Goal: Information Seeking & Learning: Learn about a topic

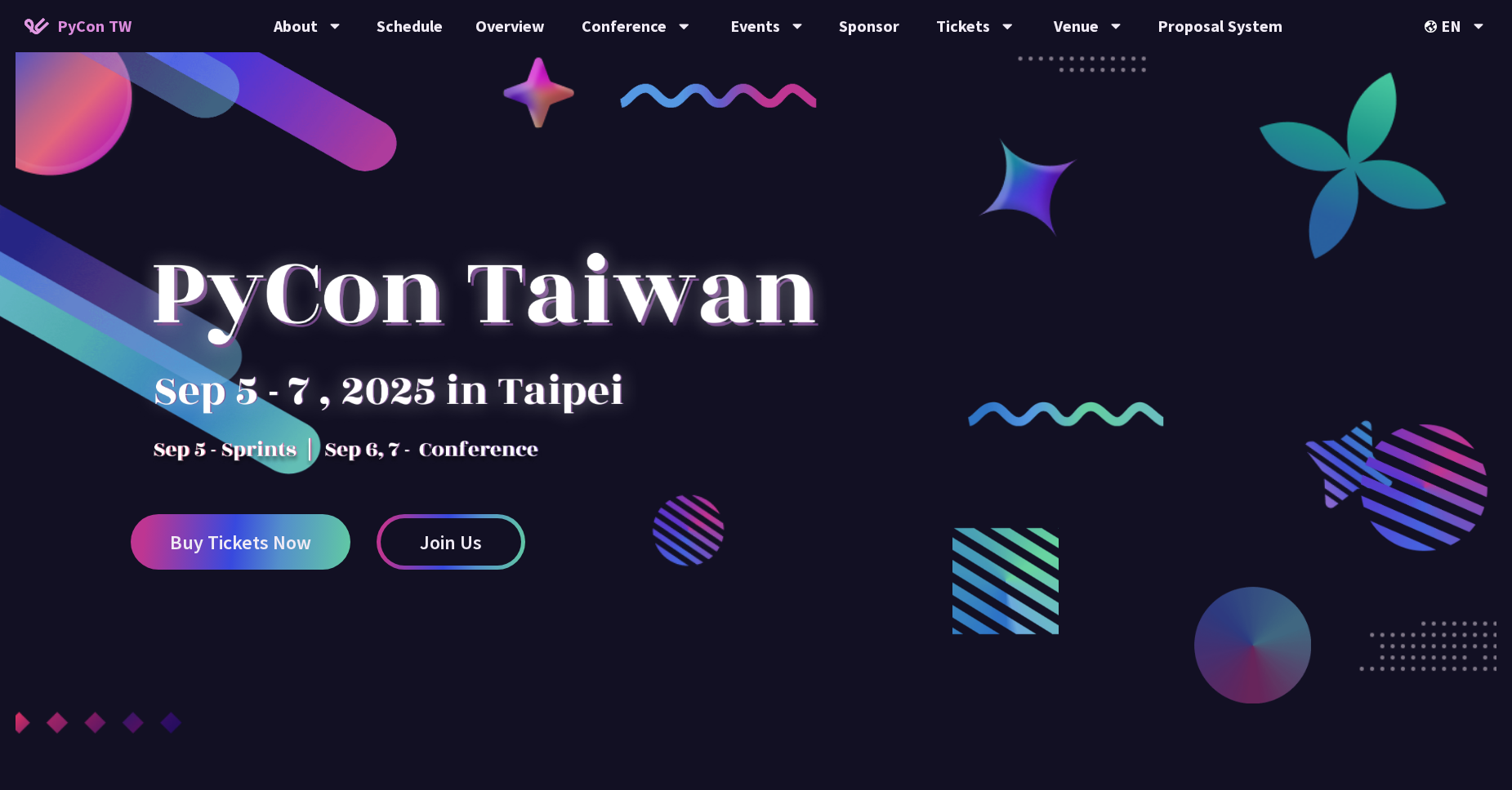
click at [36, 25] on img at bounding box center [36, 25] width 24 height 16
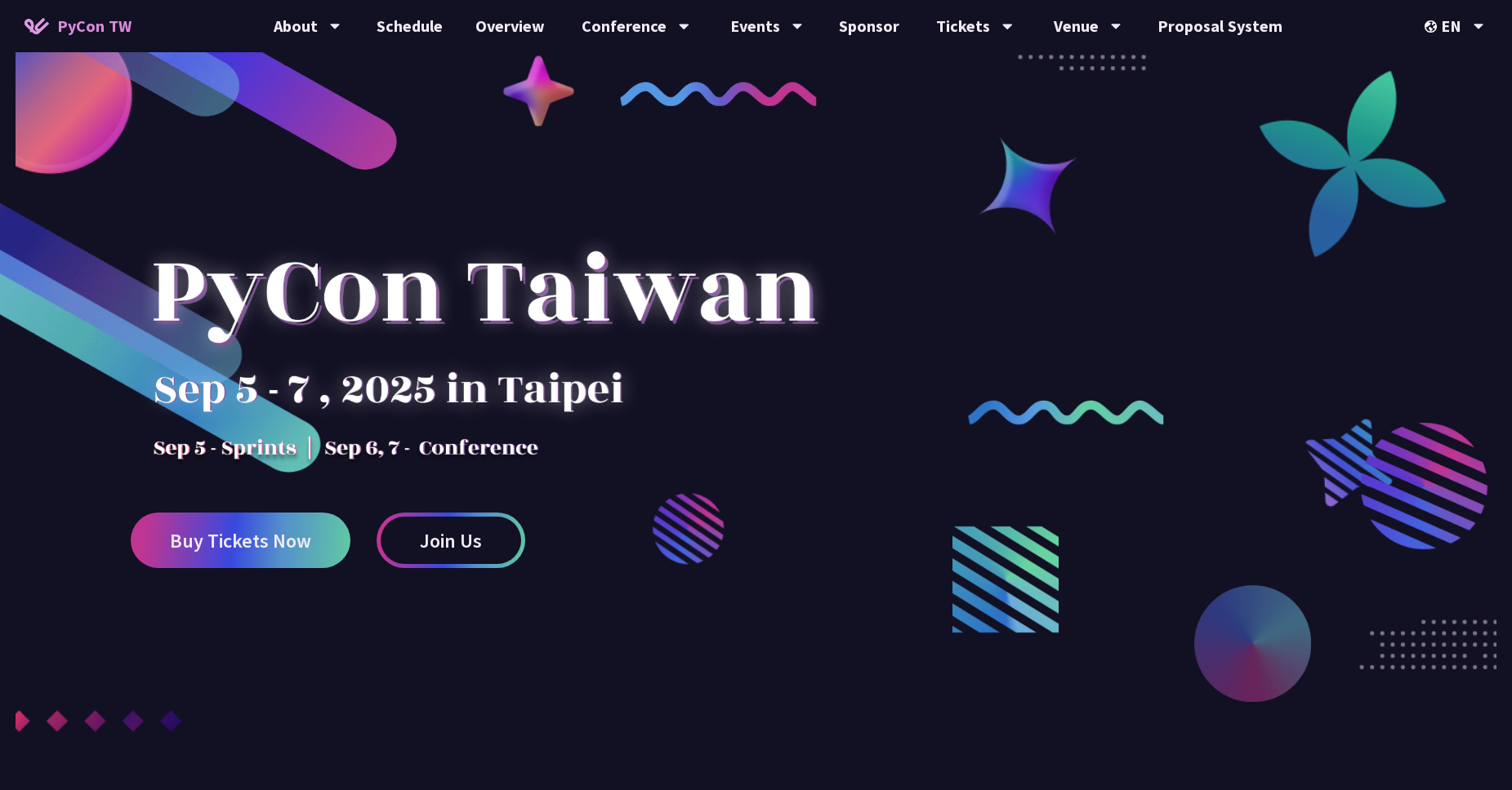
scroll to position [3, 0]
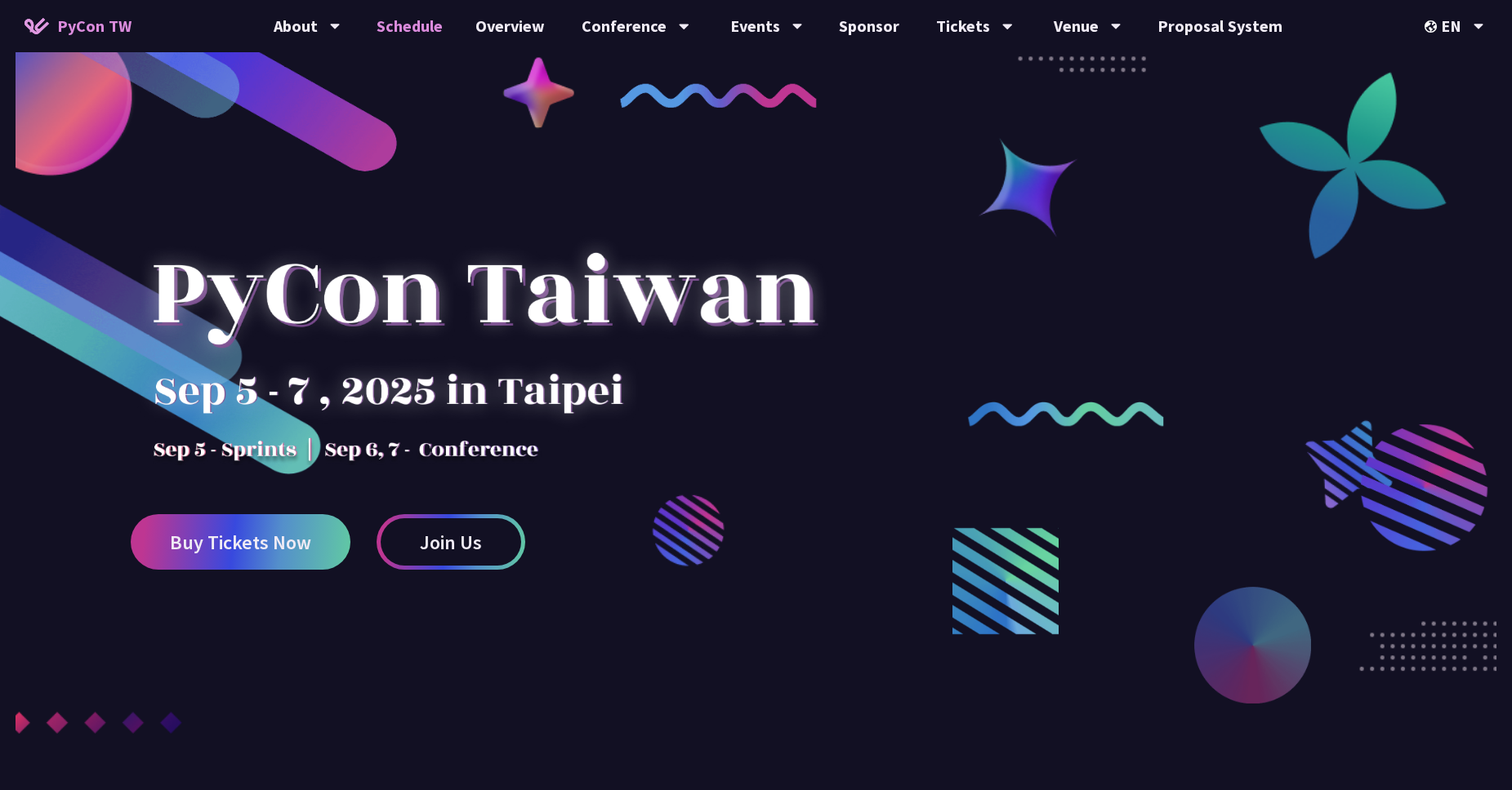
click at [411, 22] on link "Schedule" at bounding box center [410, 26] width 99 height 52
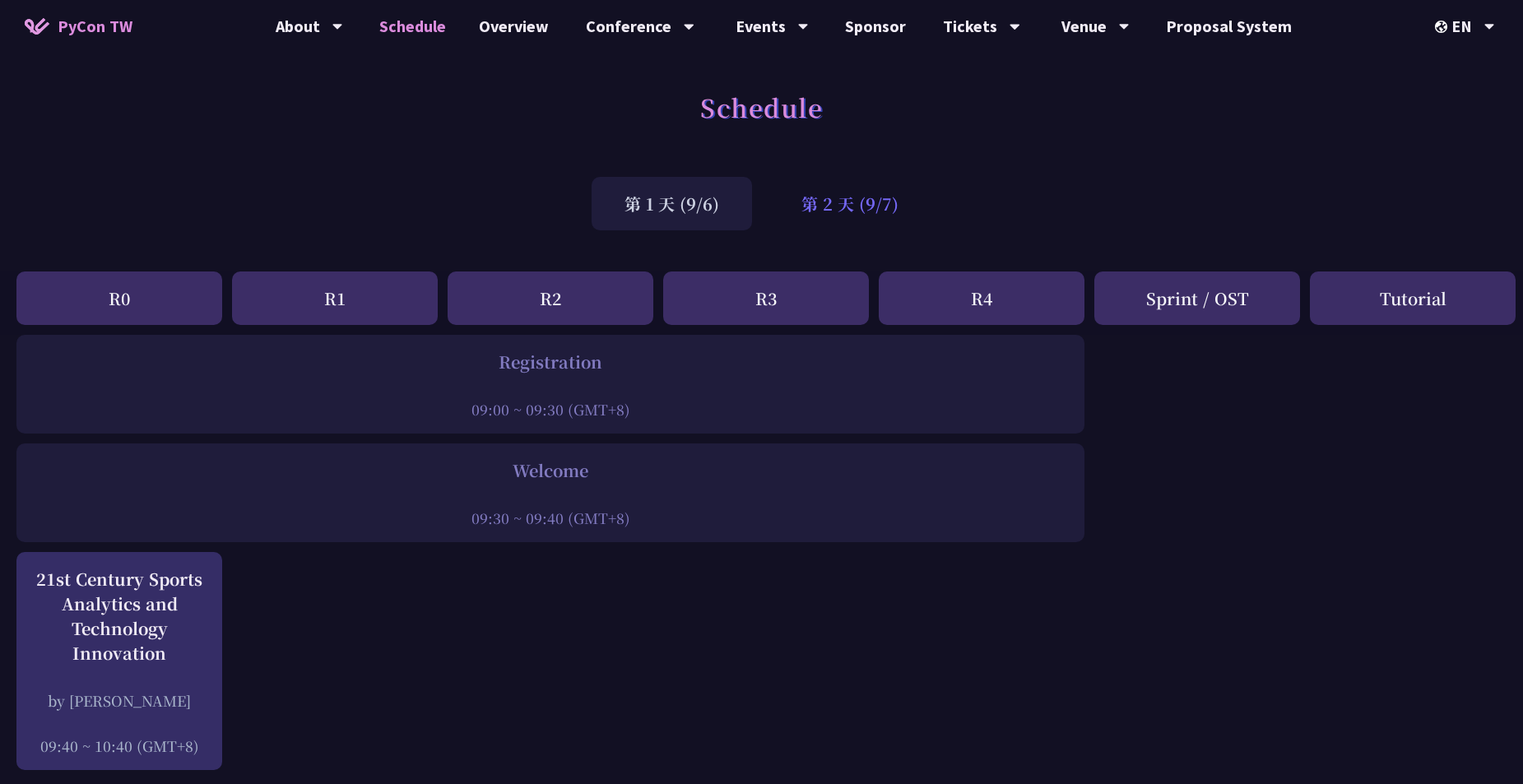
click at [841, 197] on div "第 2 天 (9/7)" at bounding box center [850, 203] width 163 height 53
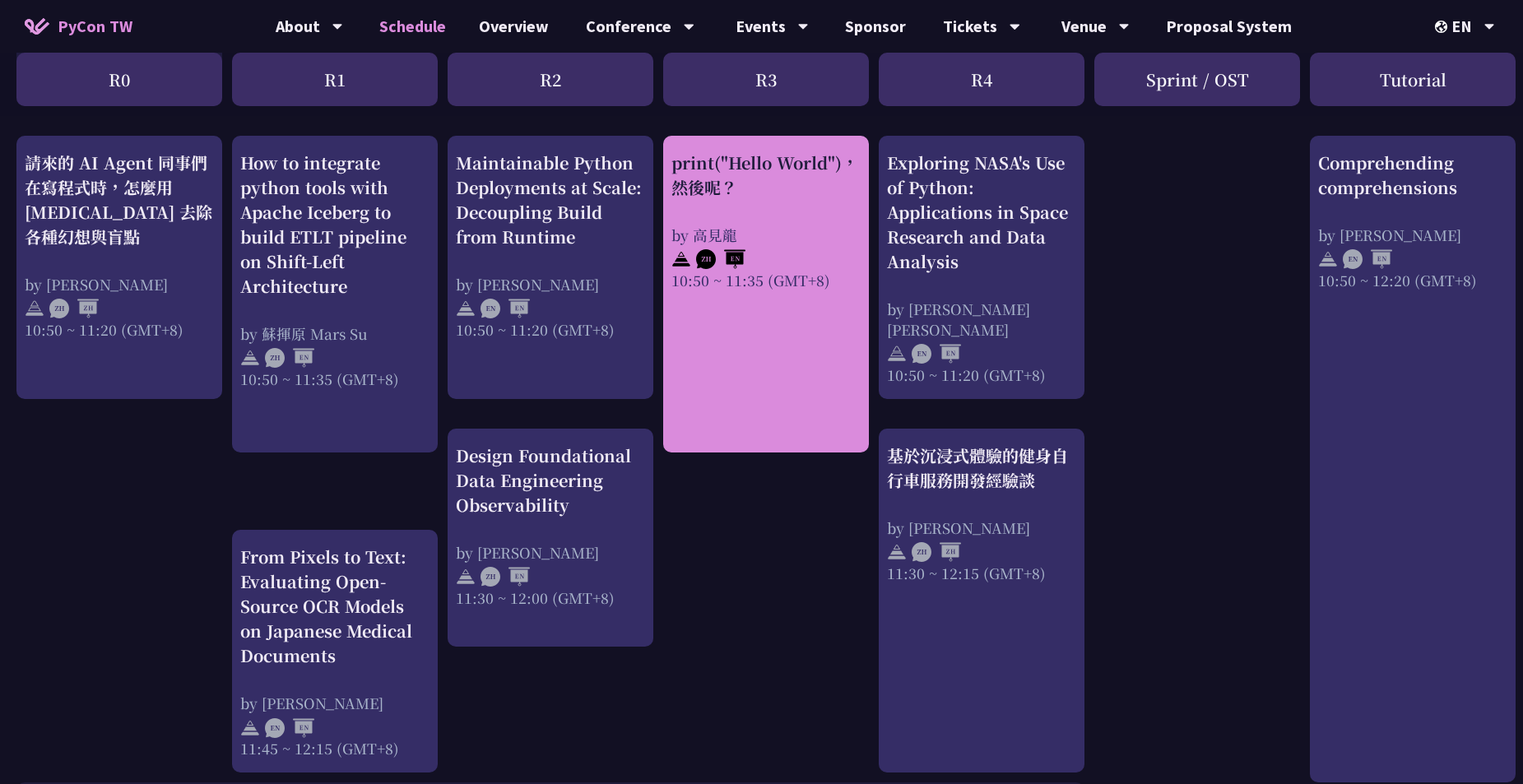
scroll to position [617, 0]
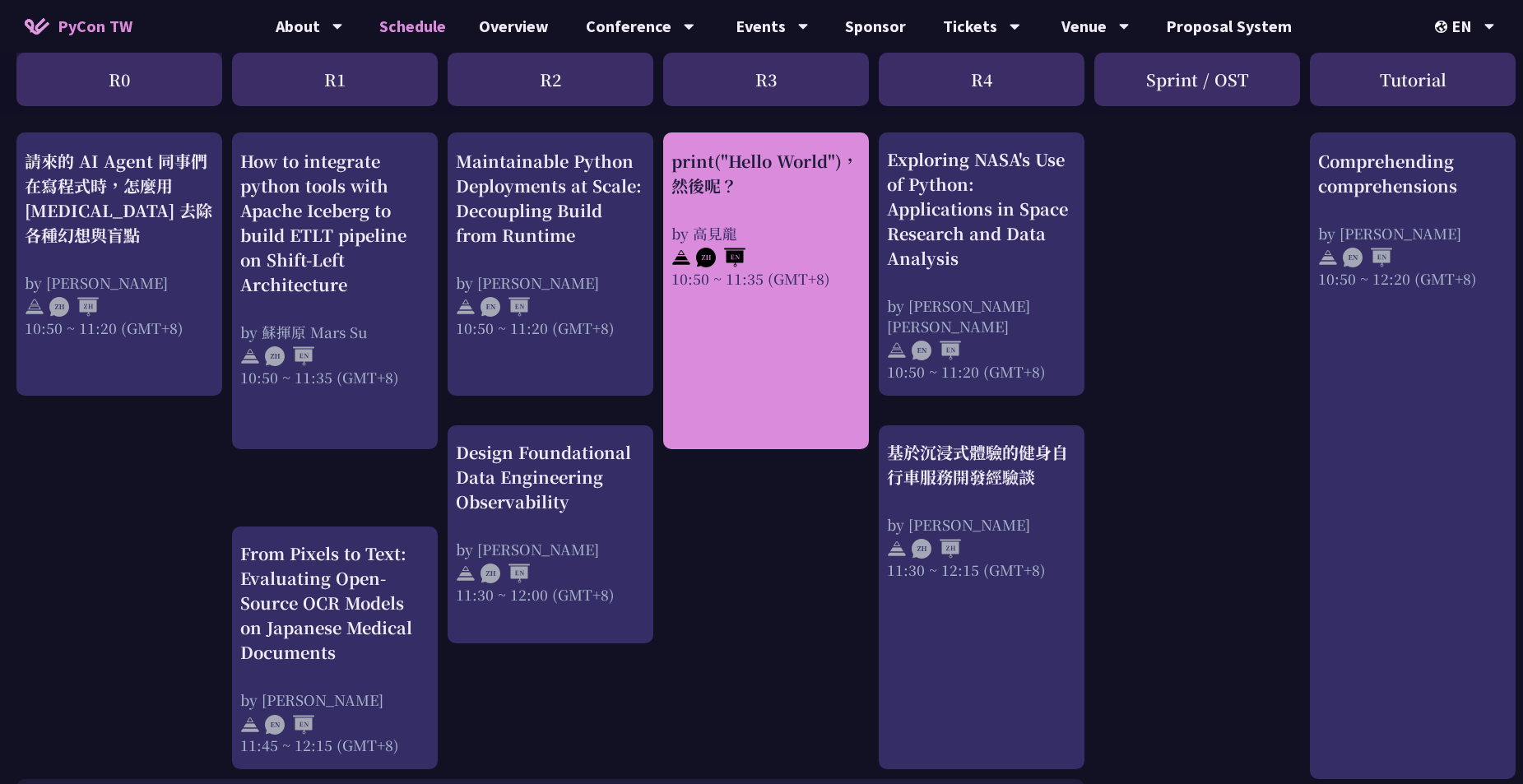
click at [760, 330] on link "print("Hello World")，然後呢？ by 高見龍 10:50 ~ 11:35 (GMT+8)" at bounding box center [766, 291] width 189 height 288
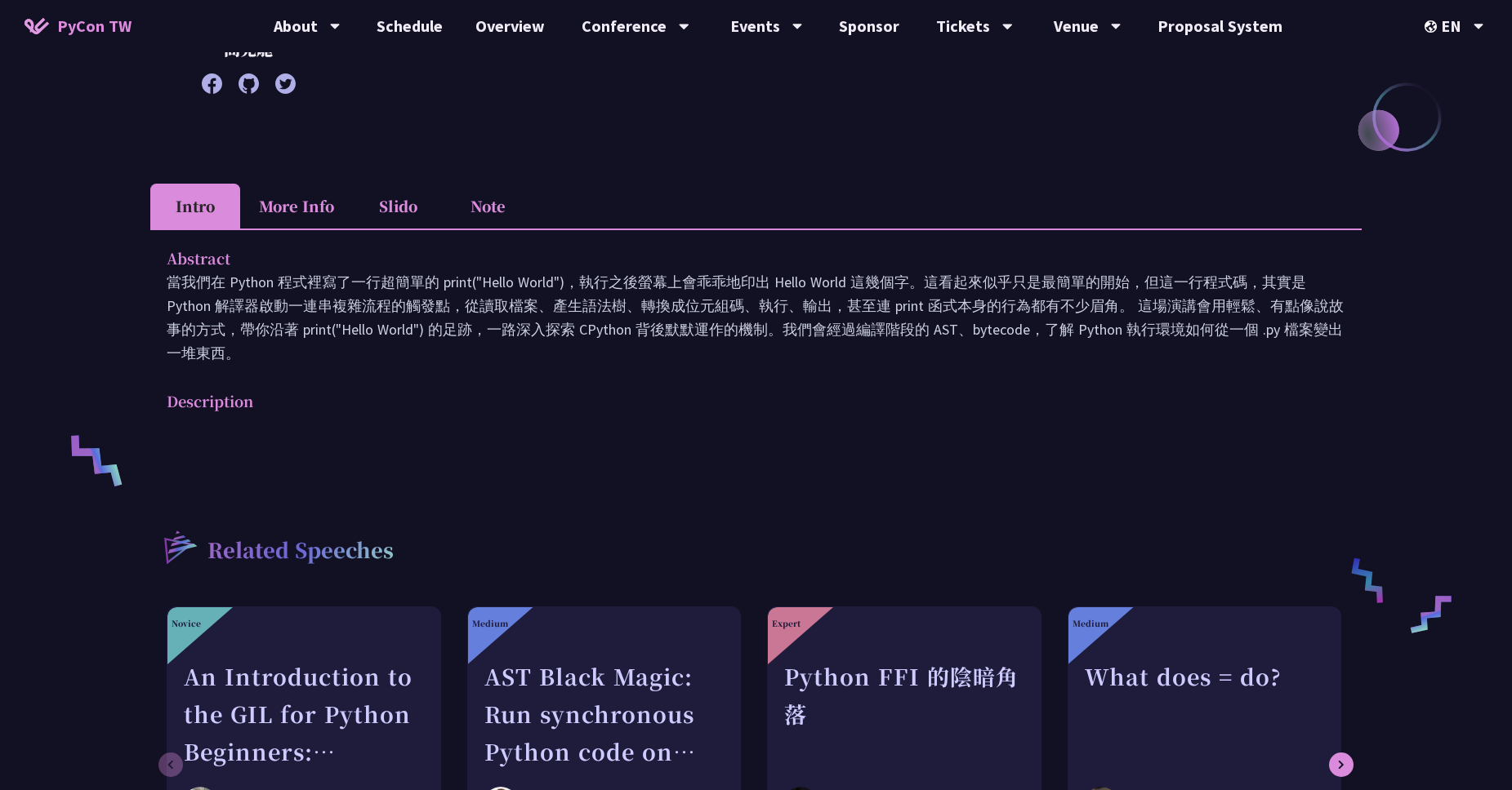
scroll to position [308, 0]
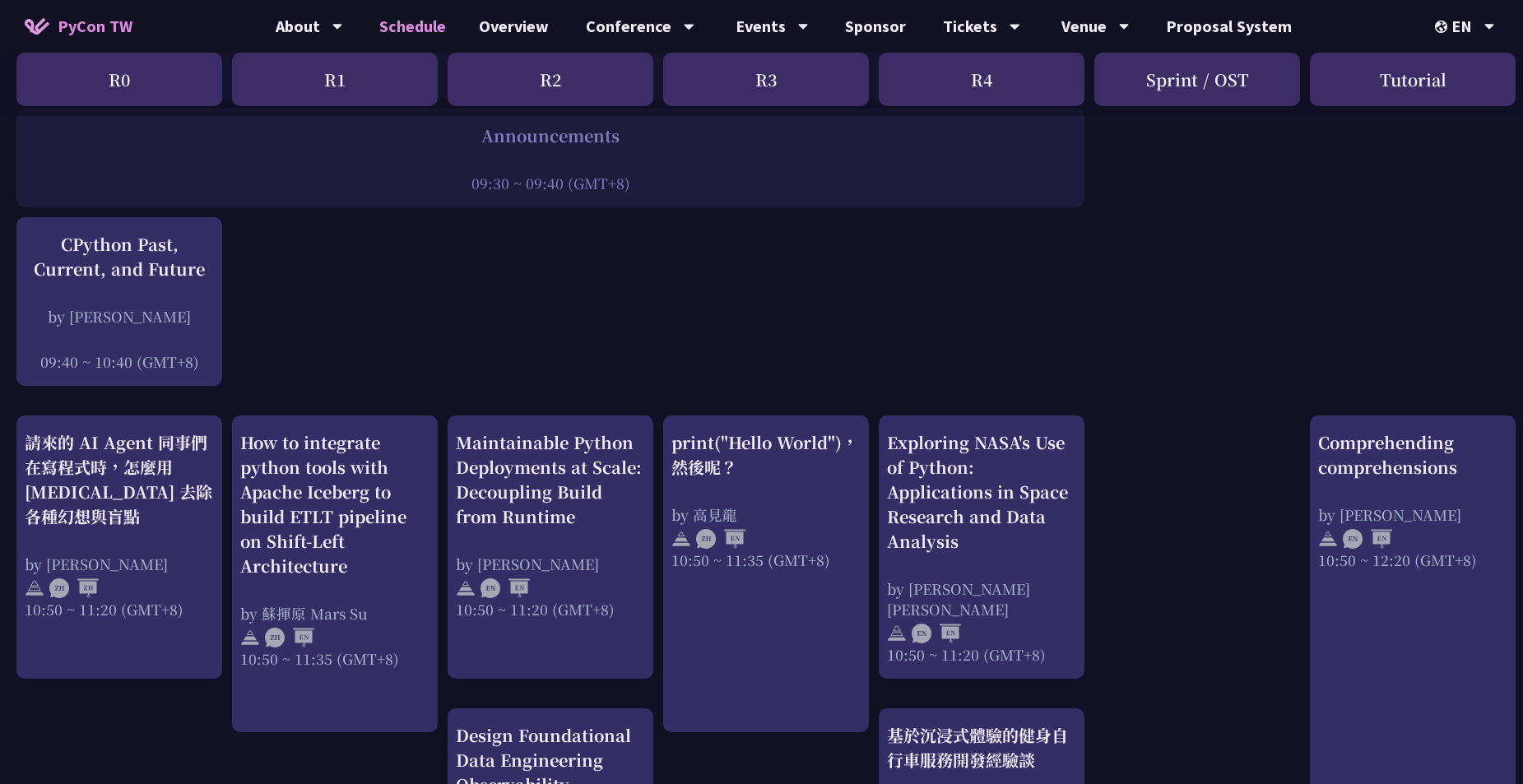
scroll to position [358, 0]
